Goal: Information Seeking & Learning: Check status

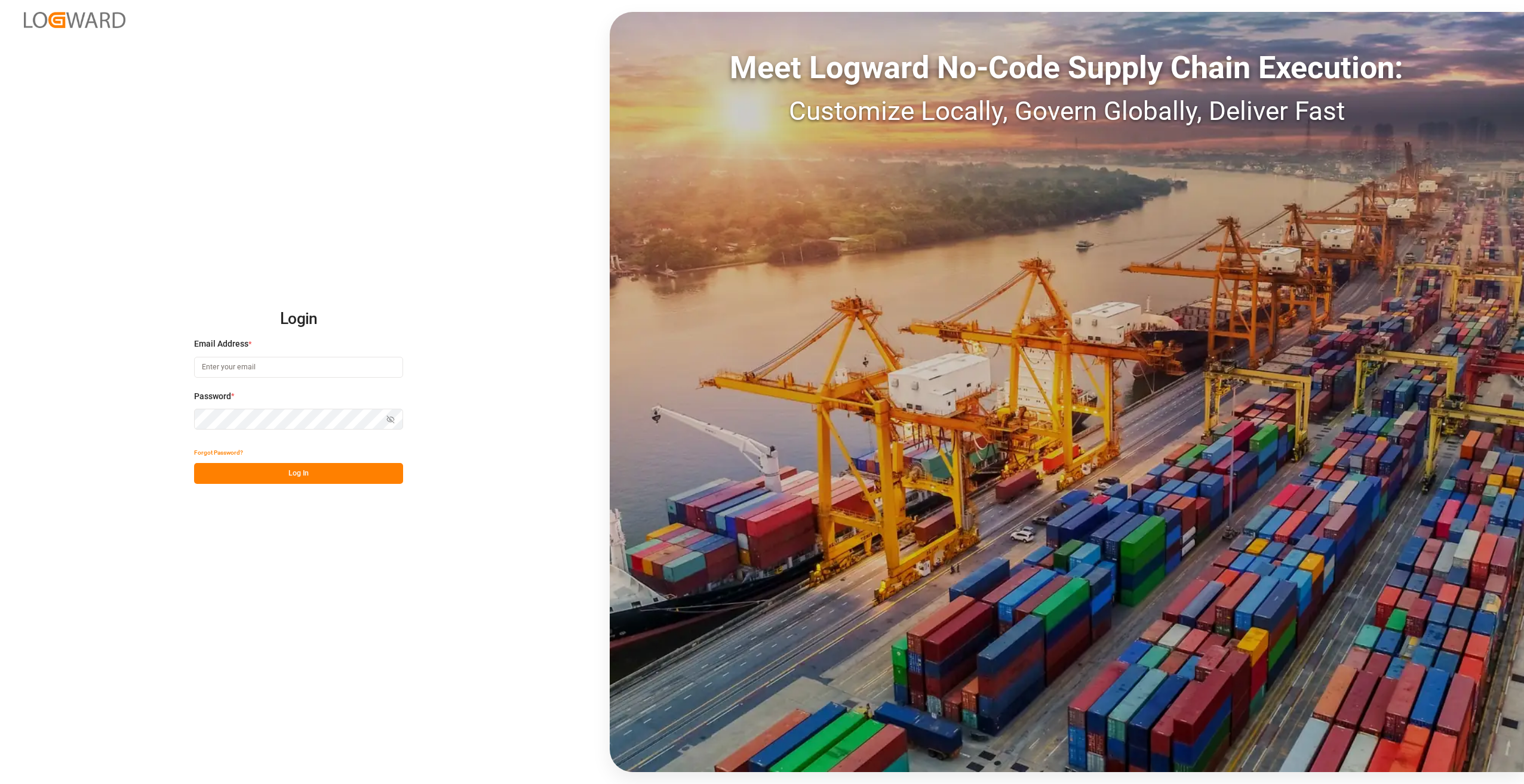
type input "[PERSON_NAME][EMAIL_ADDRESS][PERSON_NAME][DOMAIN_NAME]"
click at [299, 477] on button "Log In" at bounding box center [298, 474] width 209 height 21
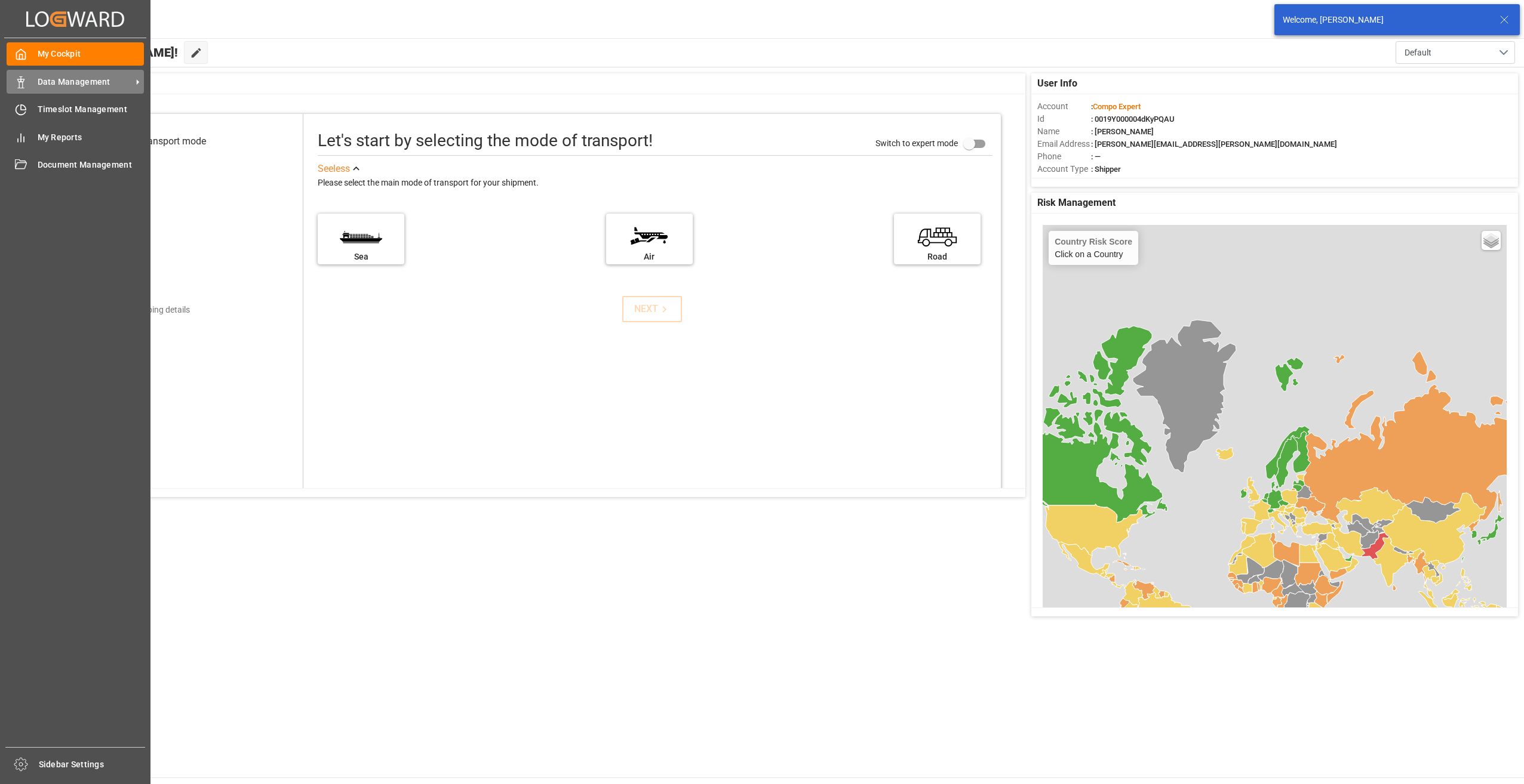
click at [62, 83] on span "Data Management" at bounding box center [85, 81] width 94 height 13
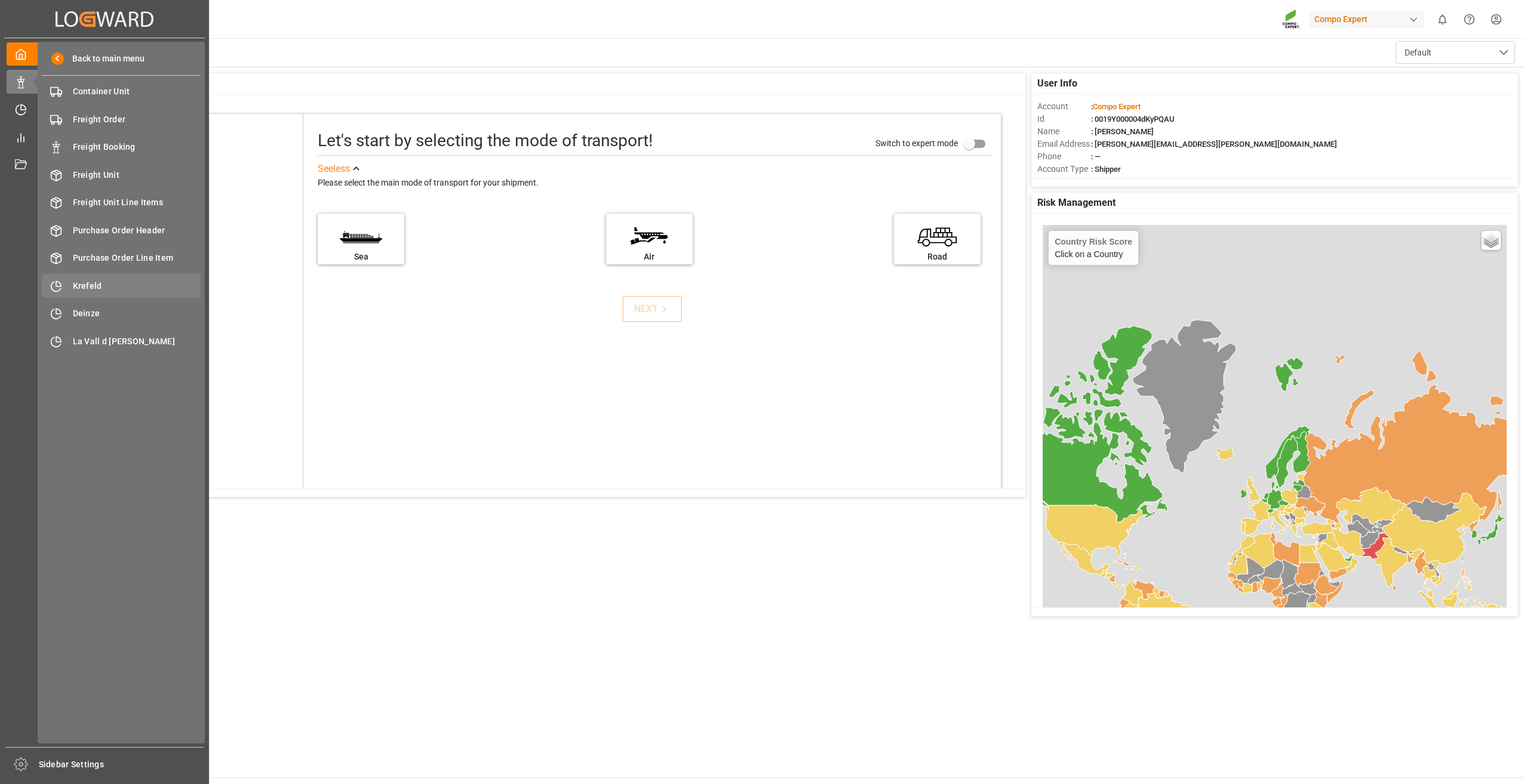
click at [105, 284] on span "Krefeld" at bounding box center [137, 286] width 129 height 13
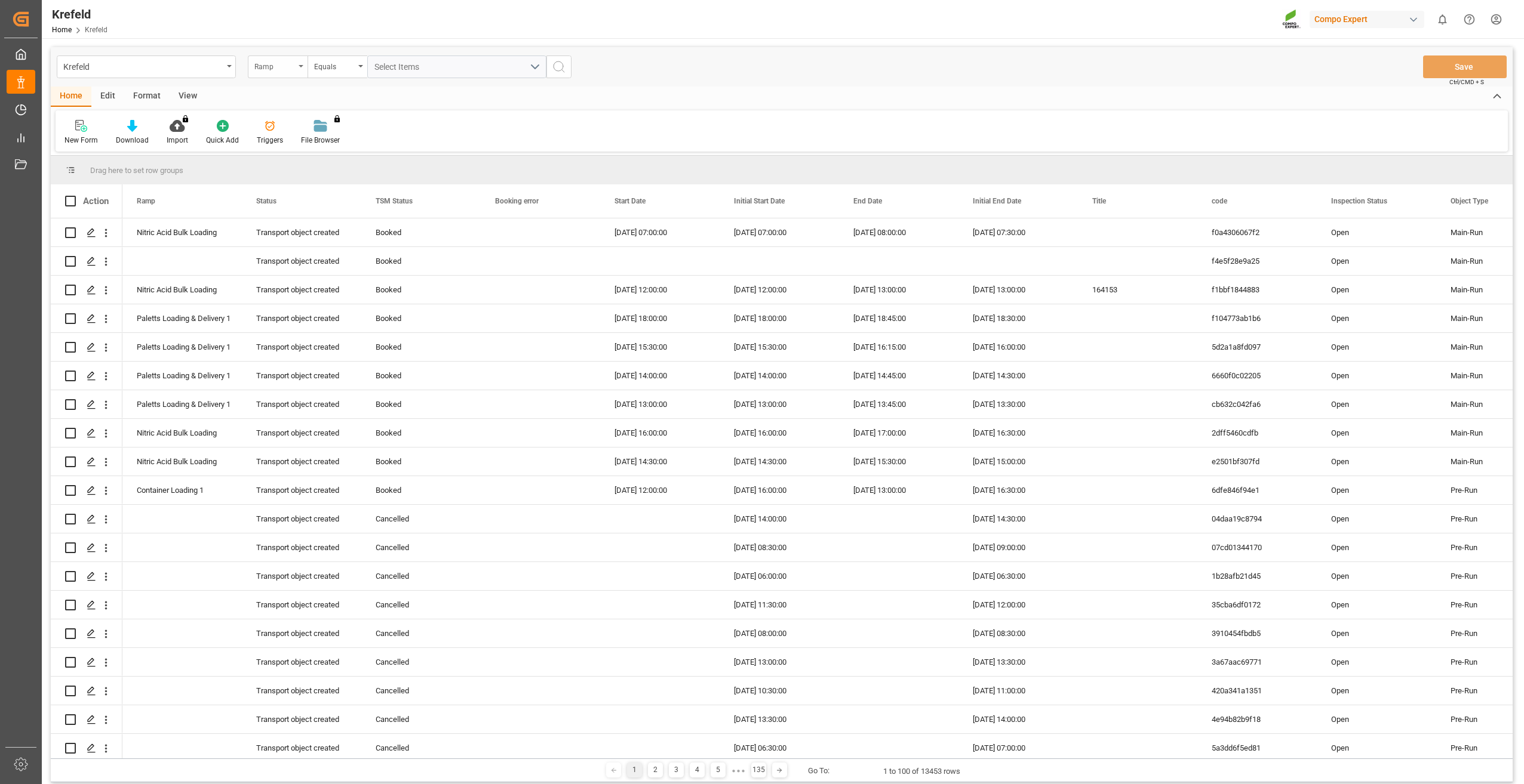
click at [300, 65] on icon "open menu" at bounding box center [301, 66] width 5 height 3
type input "sap"
click at [306, 119] on div "SAP Order Number" at bounding box center [338, 121] width 178 height 25
click at [327, 70] on div "Equals" at bounding box center [333, 65] width 40 height 14
click at [344, 145] on div "Fuzzy search" at bounding box center [398, 147] width 178 height 25
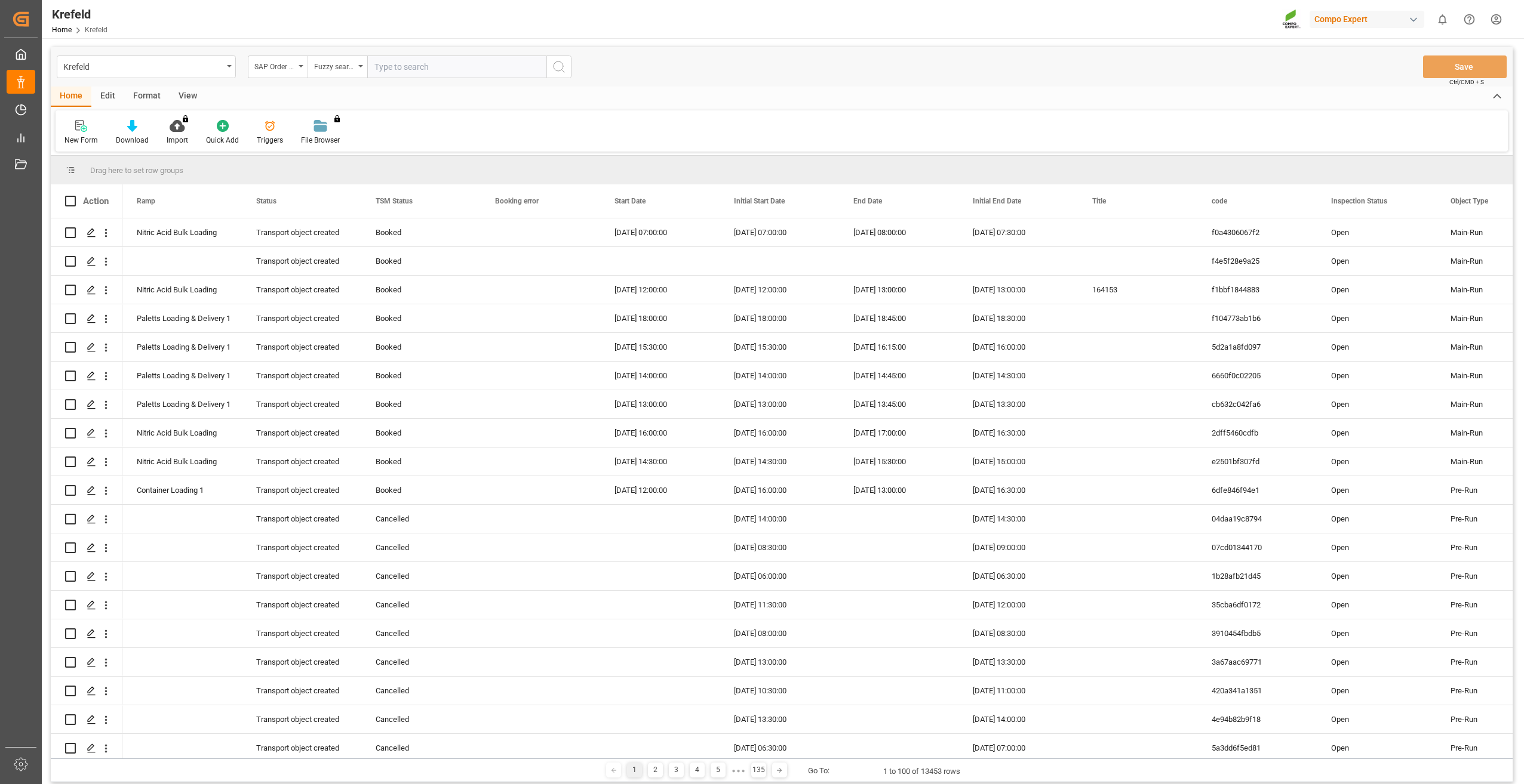
click at [395, 66] on input "text" at bounding box center [456, 67] width 179 height 22
paste input "2000000113"
type input "2000000113"
click at [552, 69] on icon "search button" at bounding box center [559, 67] width 15 height 15
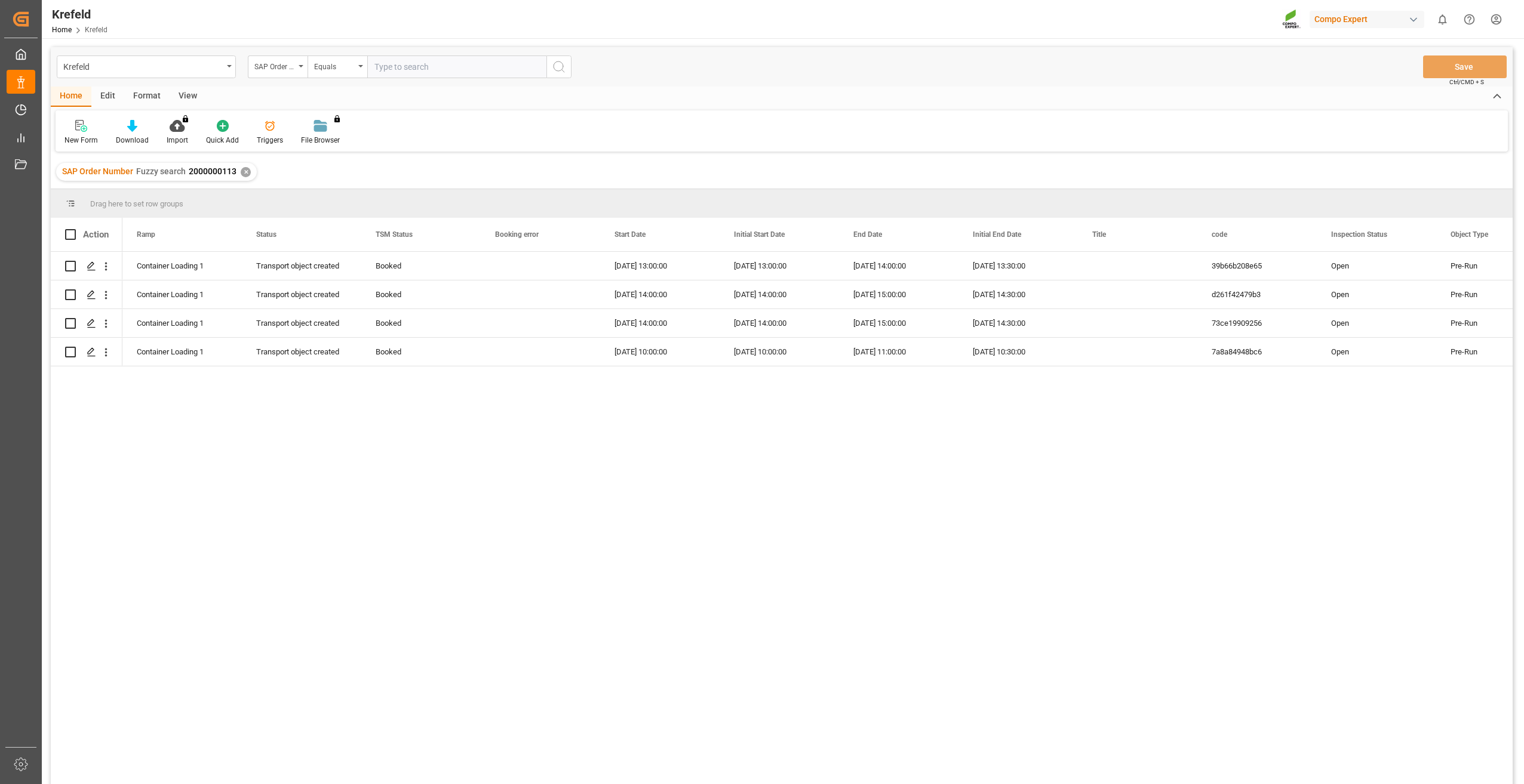
click at [247, 173] on div "✕" at bounding box center [246, 172] width 10 height 10
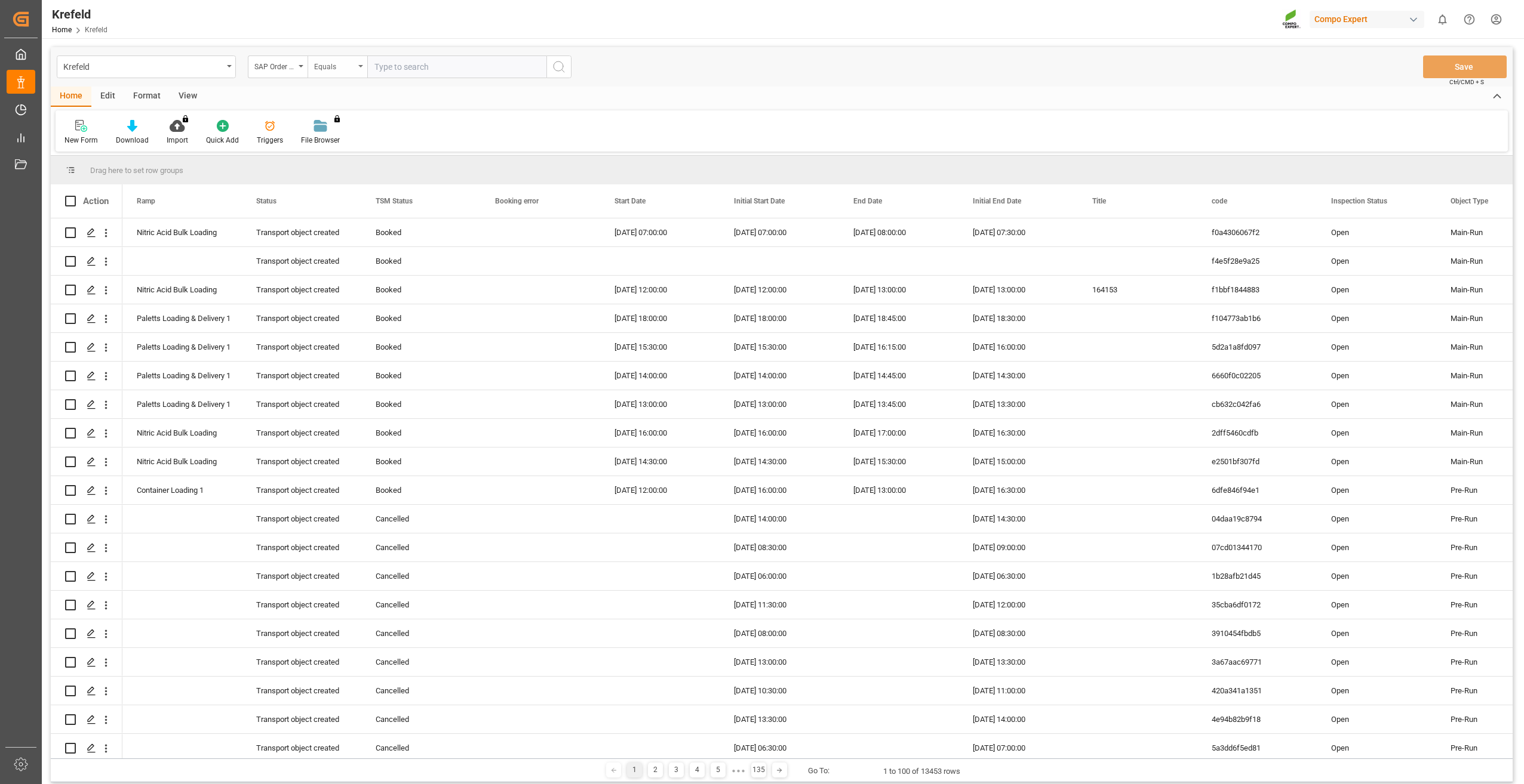
click at [337, 68] on div "Equals" at bounding box center [333, 65] width 40 height 14
click at [345, 144] on div "Fuzzy search" at bounding box center [398, 147] width 178 height 25
click at [403, 62] on input "text" at bounding box center [456, 67] width 179 height 22
click at [450, 67] on input "text" at bounding box center [456, 67] width 179 height 22
paste input "2000000115"
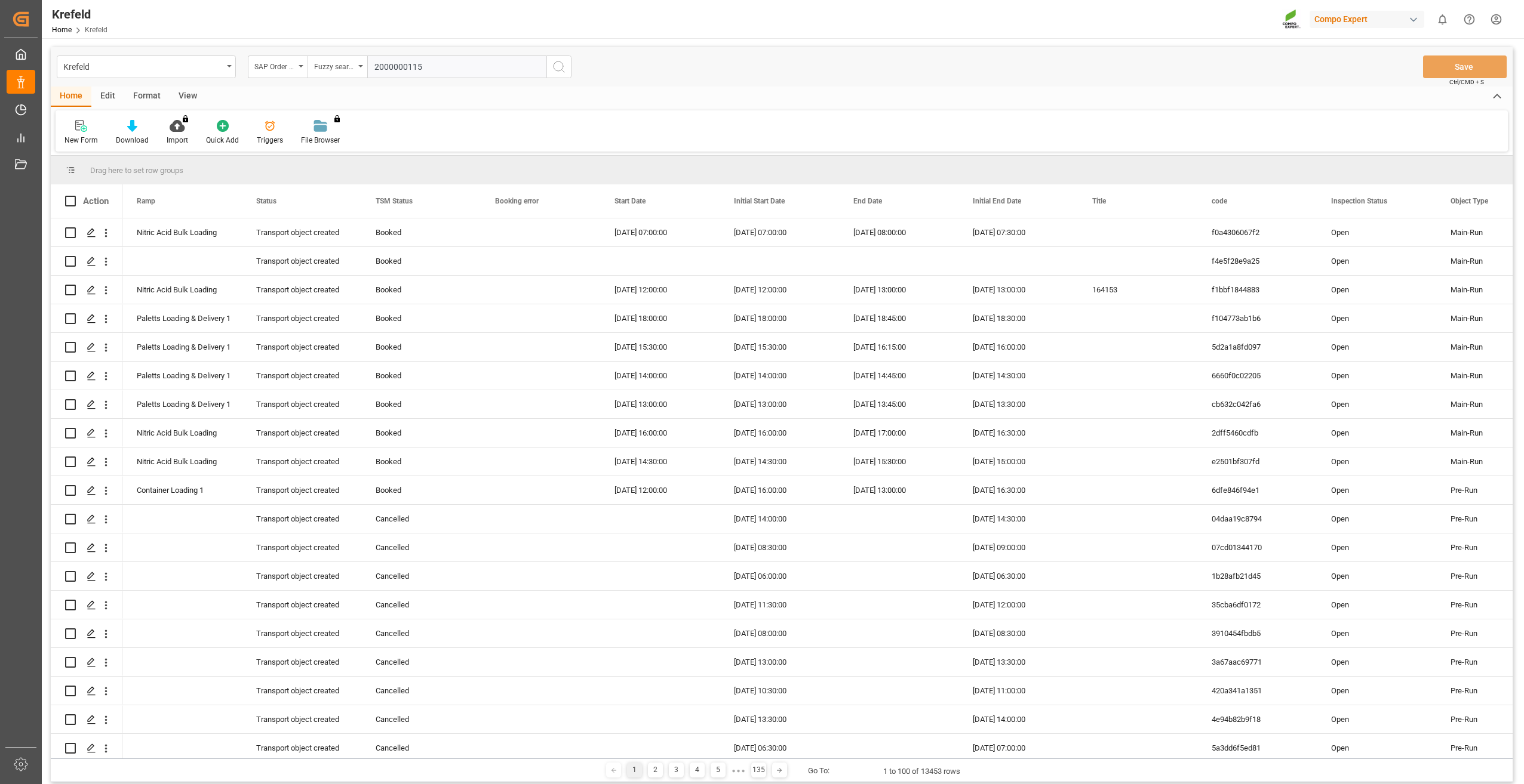
type input "2000000115"
click at [558, 67] on icon "search button" at bounding box center [559, 67] width 15 height 15
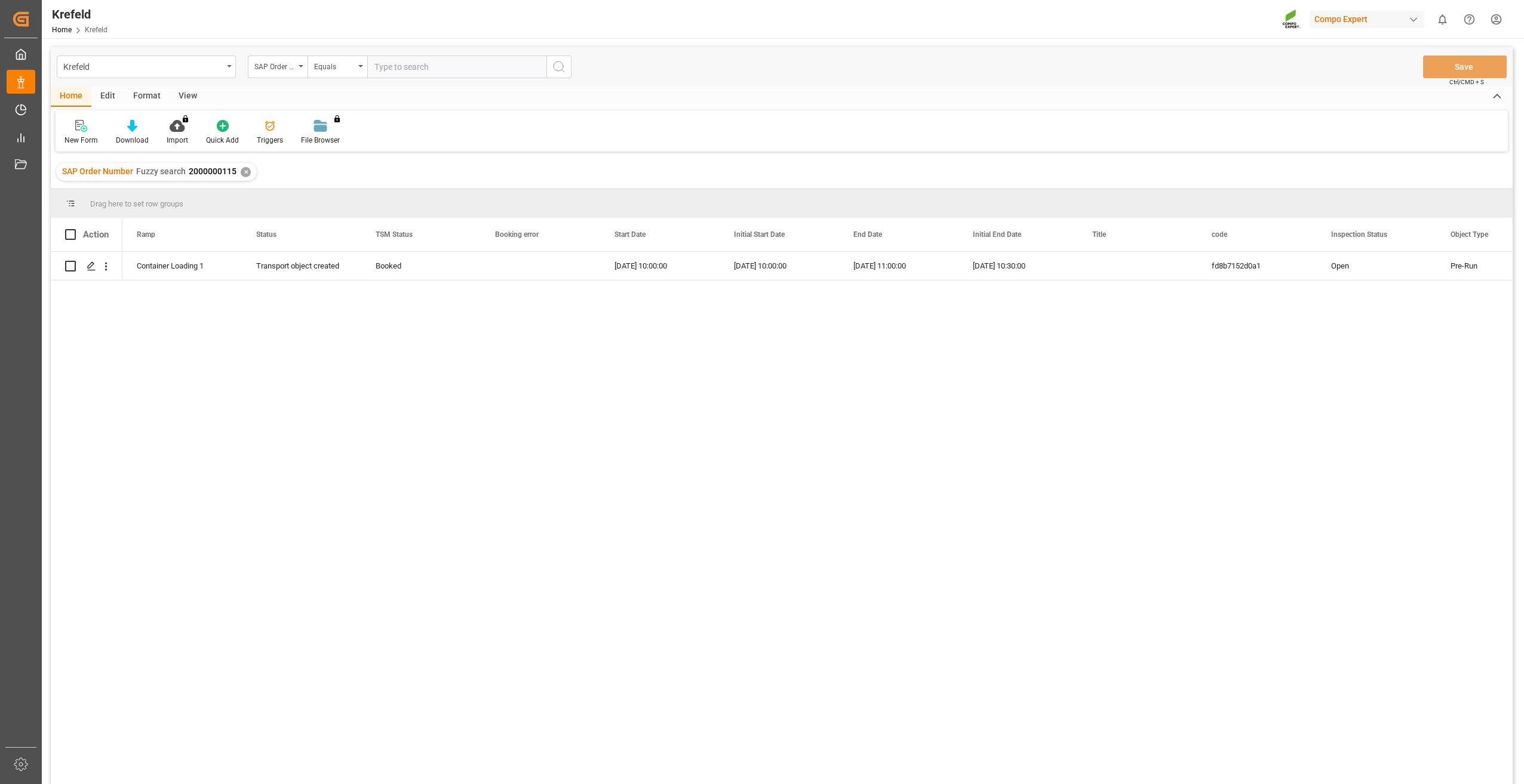
click at [248, 171] on div "✕" at bounding box center [246, 172] width 10 height 10
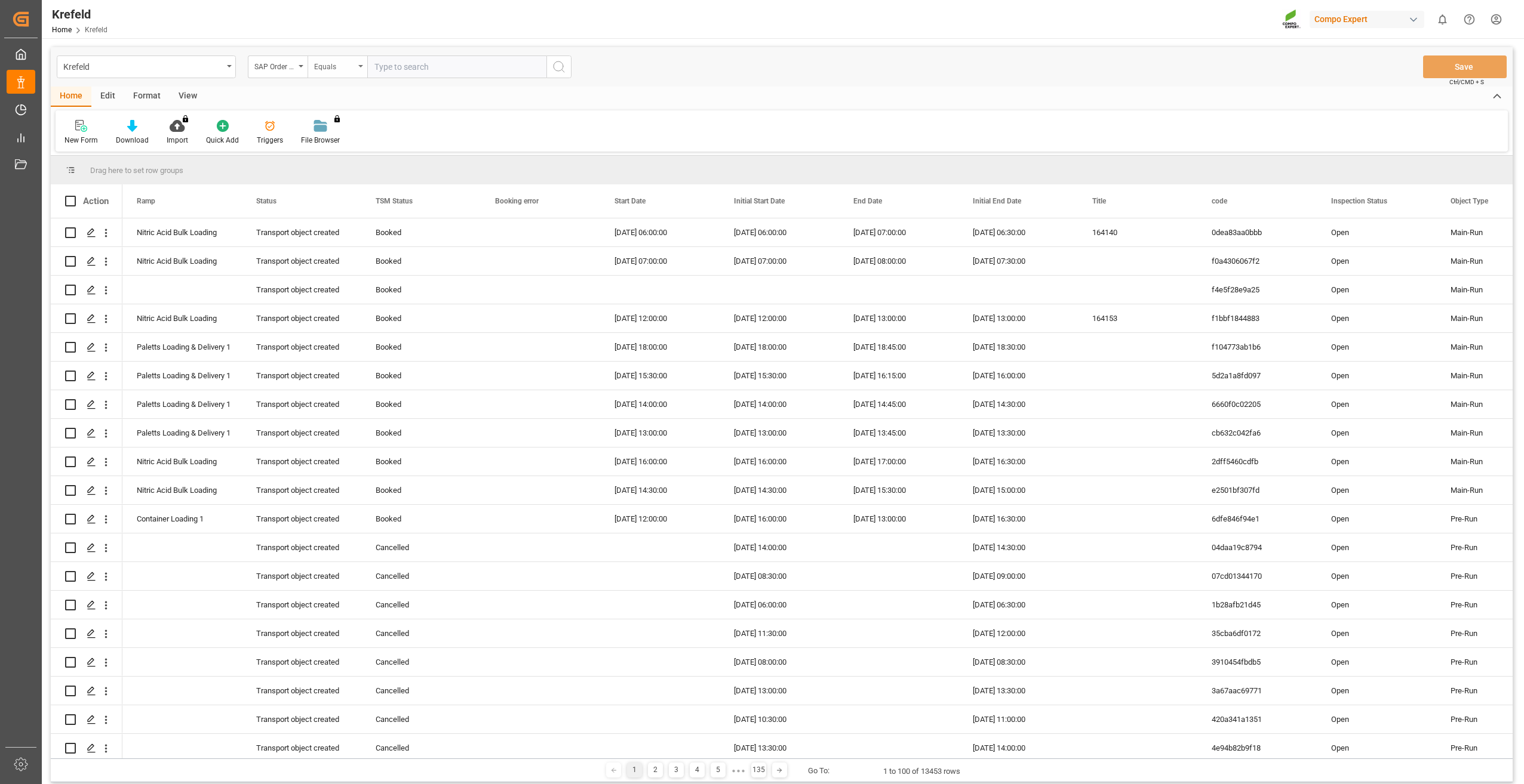
click at [358, 64] on div "Equals" at bounding box center [338, 67] width 60 height 22
click at [354, 146] on div "Fuzzy search" at bounding box center [398, 147] width 178 height 25
click at [394, 64] on input "text" at bounding box center [456, 67] width 179 height 22
paste input "2000001618"
type input "2000001618"
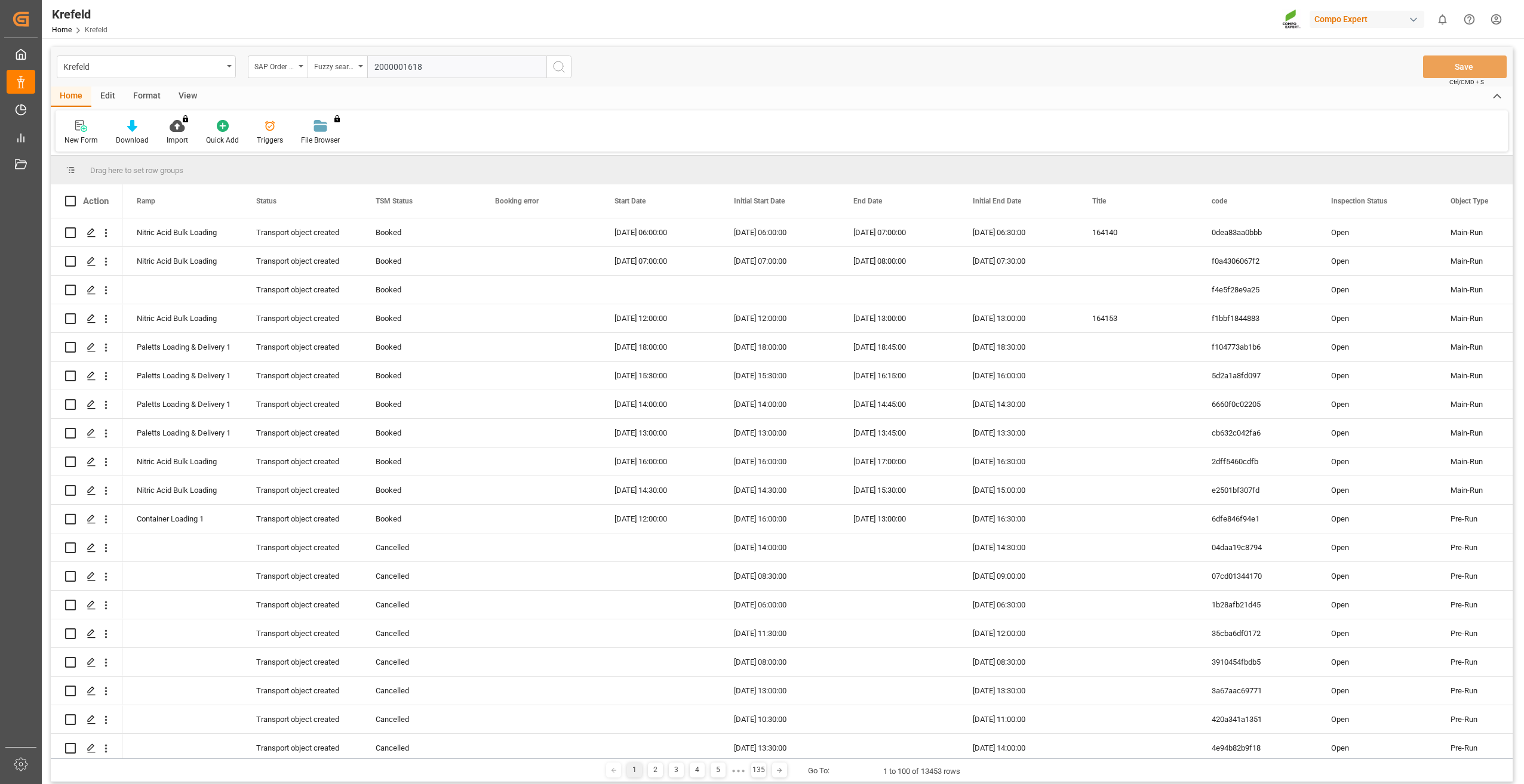
click at [557, 66] on icon "search button" at bounding box center [559, 67] width 15 height 15
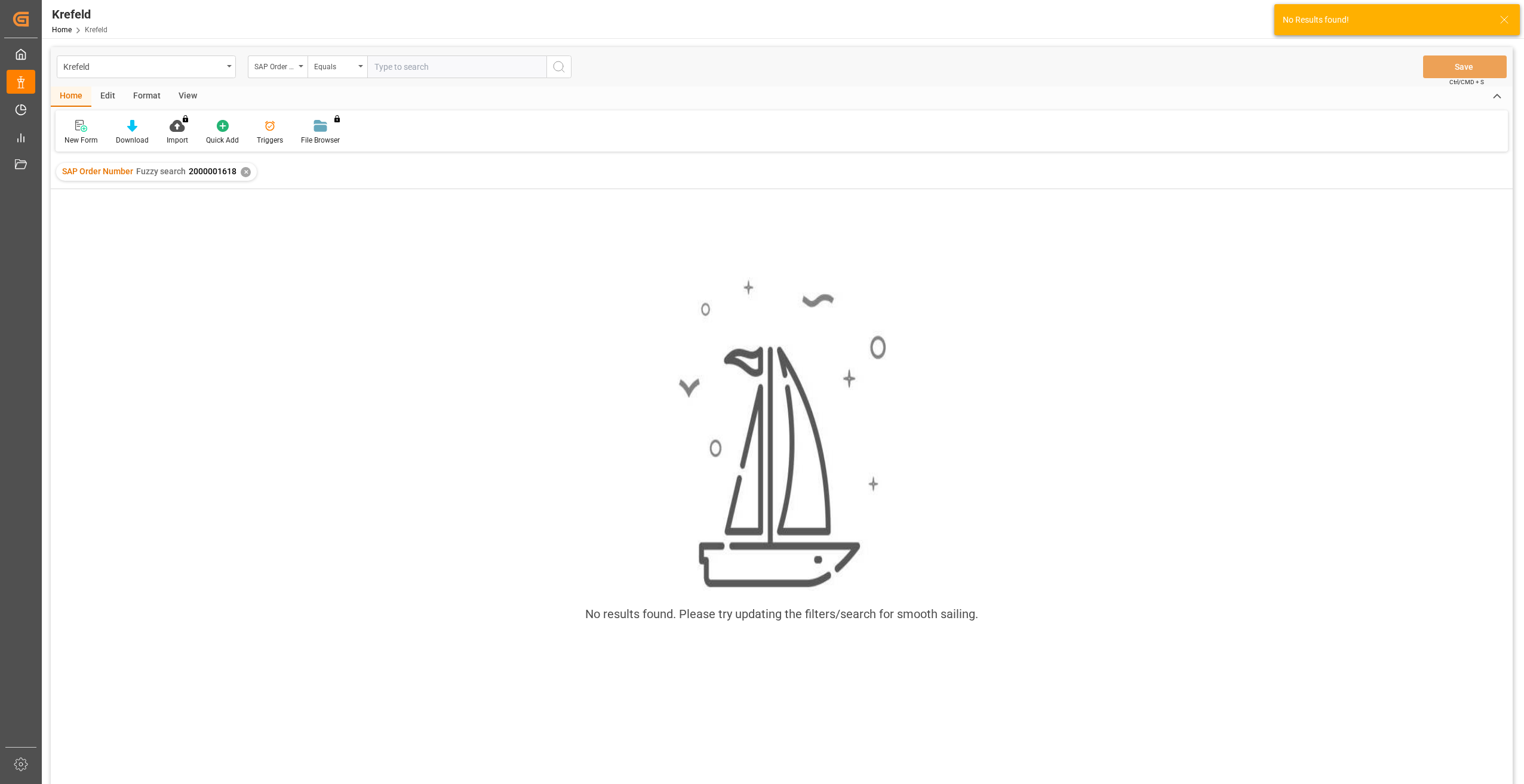
click at [244, 171] on div "✕" at bounding box center [246, 172] width 10 height 10
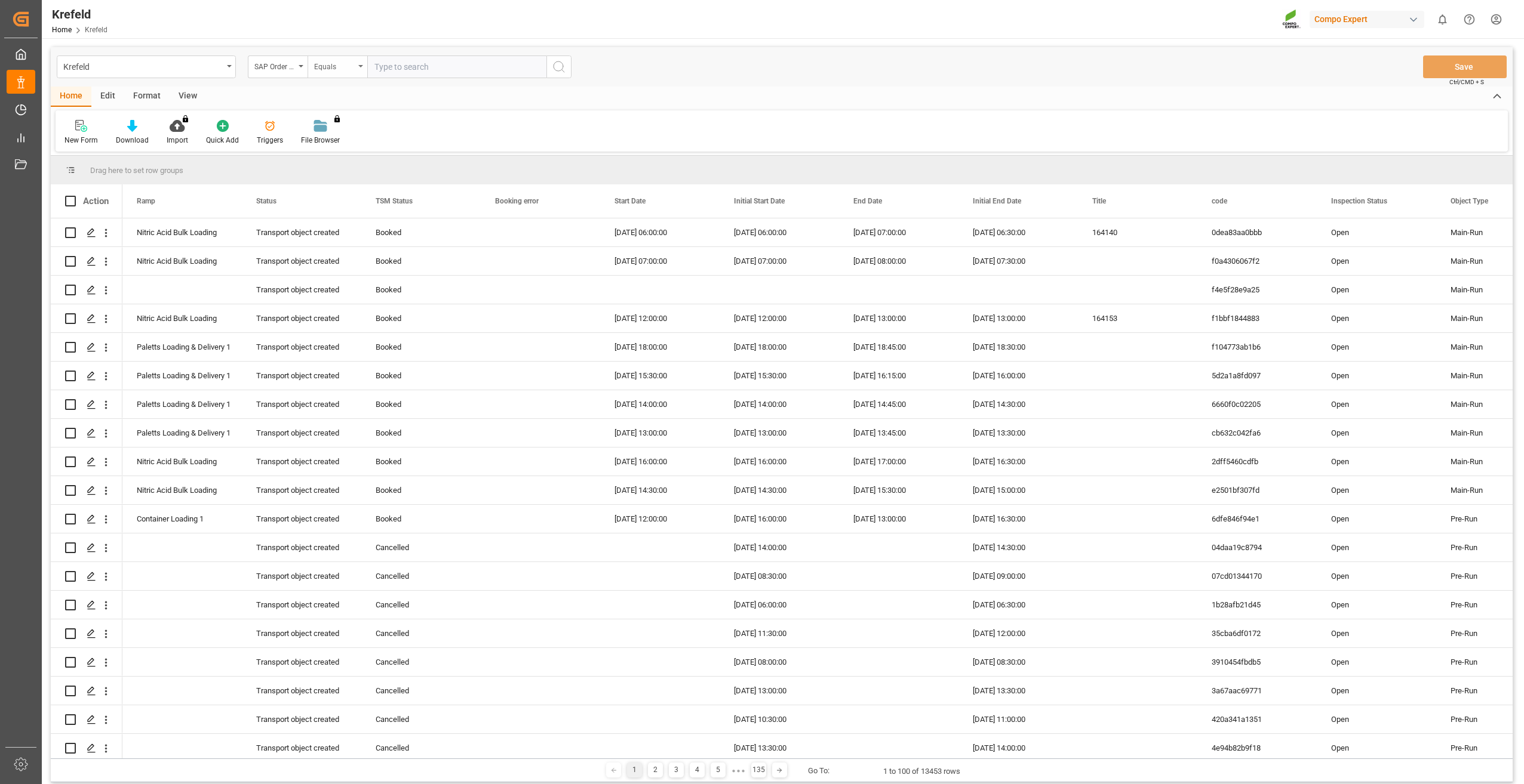
click at [357, 66] on div "Equals" at bounding box center [338, 67] width 60 height 22
click at [347, 143] on div "Fuzzy search" at bounding box center [398, 147] width 178 height 25
click at [405, 63] on input "text" at bounding box center [456, 67] width 179 height 22
paste input "2000000115"
type input "2000000115"
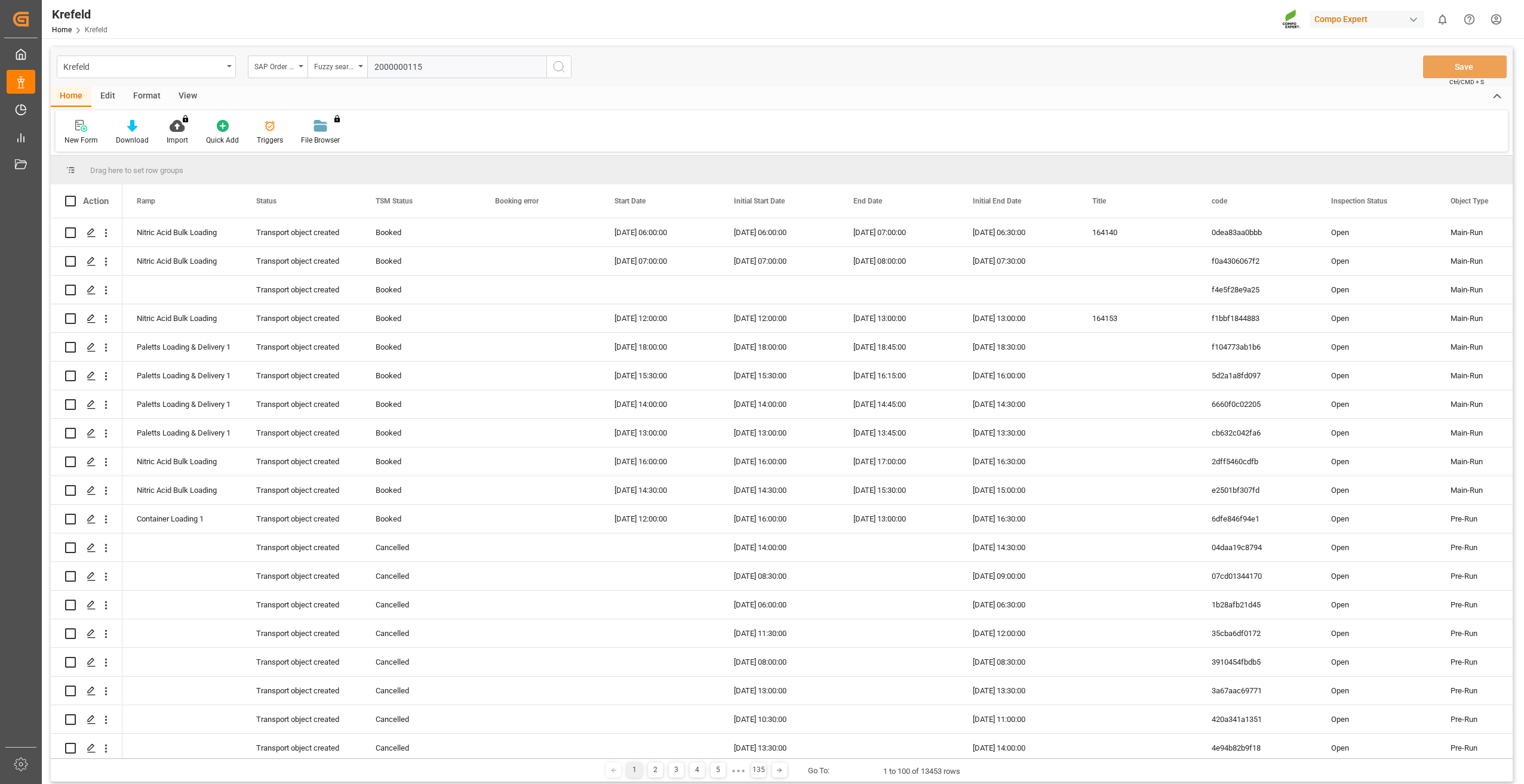
click at [555, 68] on icon "search button" at bounding box center [559, 67] width 15 height 15
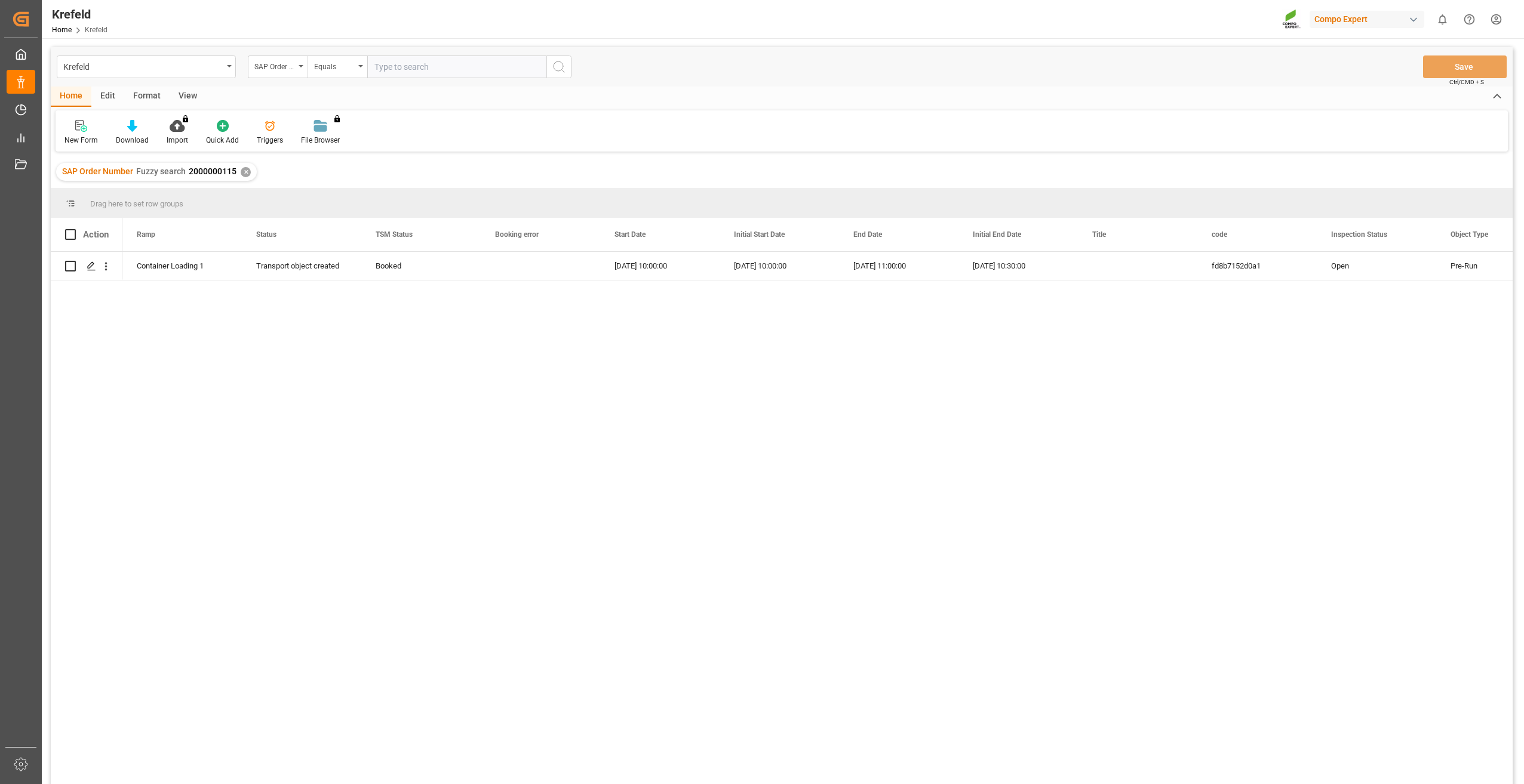
click at [248, 173] on div "✕" at bounding box center [246, 172] width 10 height 10
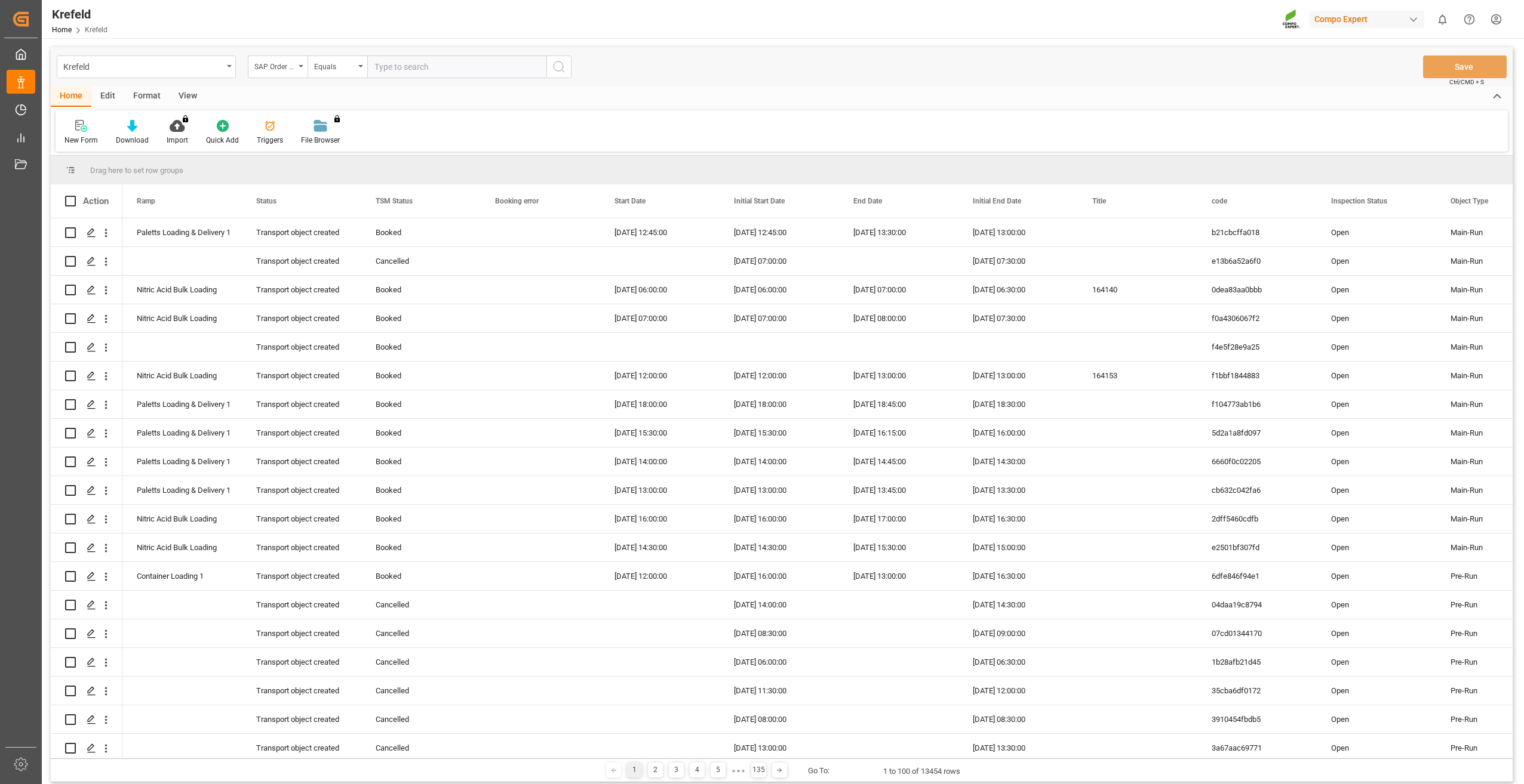
click at [422, 65] on input "text" at bounding box center [456, 67] width 179 height 22
paste input "2000000113"
type input "2000000113"
click at [357, 68] on div "Equals" at bounding box center [338, 67] width 60 height 22
click at [353, 146] on div "Fuzzy search" at bounding box center [398, 147] width 178 height 25
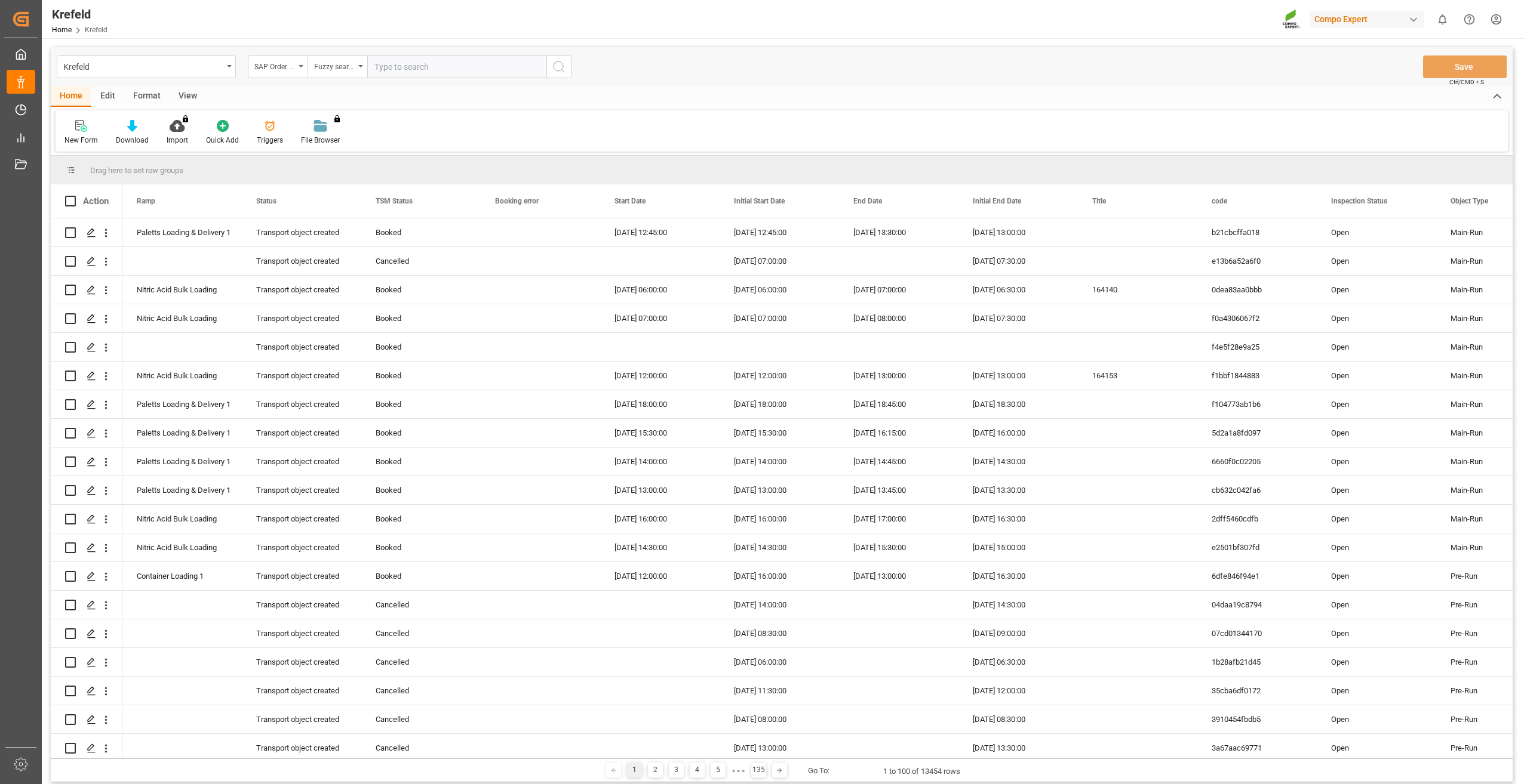
click at [558, 68] on icon "search button" at bounding box center [559, 67] width 15 height 15
